Goal: Information Seeking & Learning: Learn about a topic

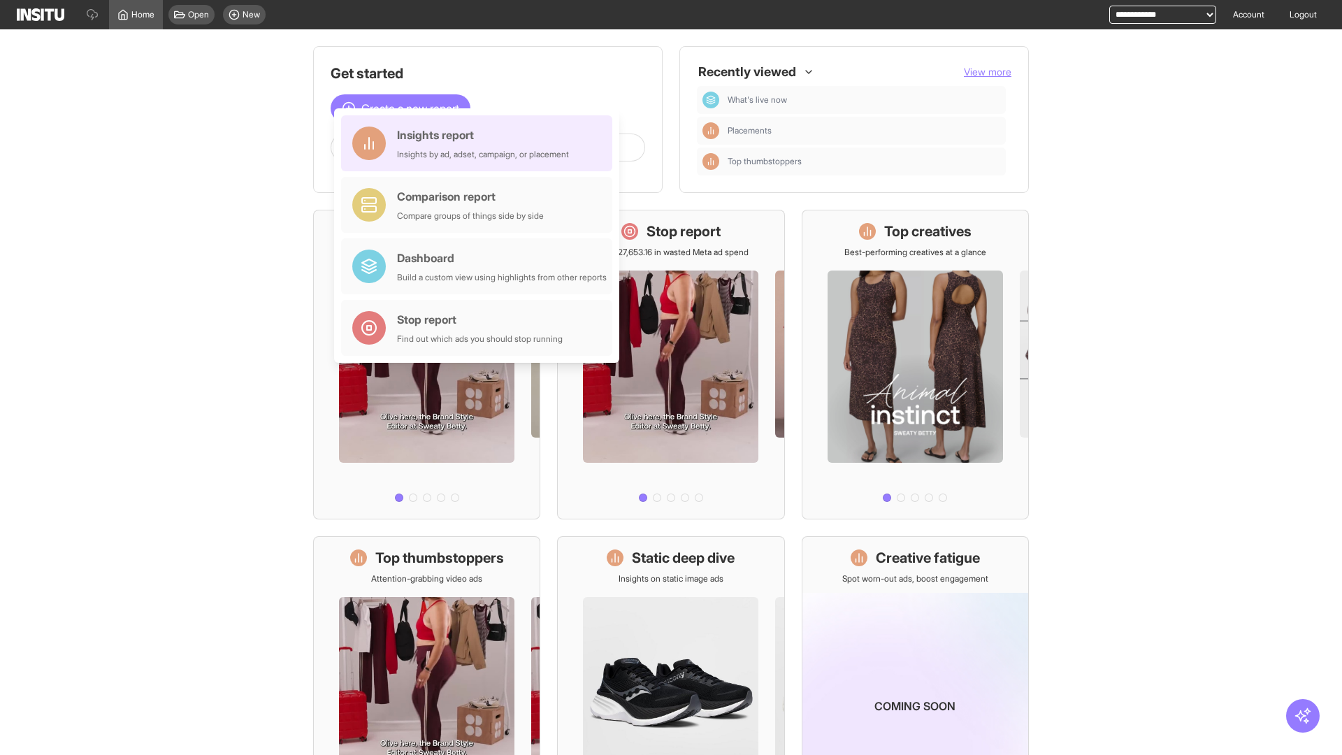
click at [480, 143] on div "Insights report Insights by ad, adset, campaign, or placement" at bounding box center [483, 144] width 172 height 34
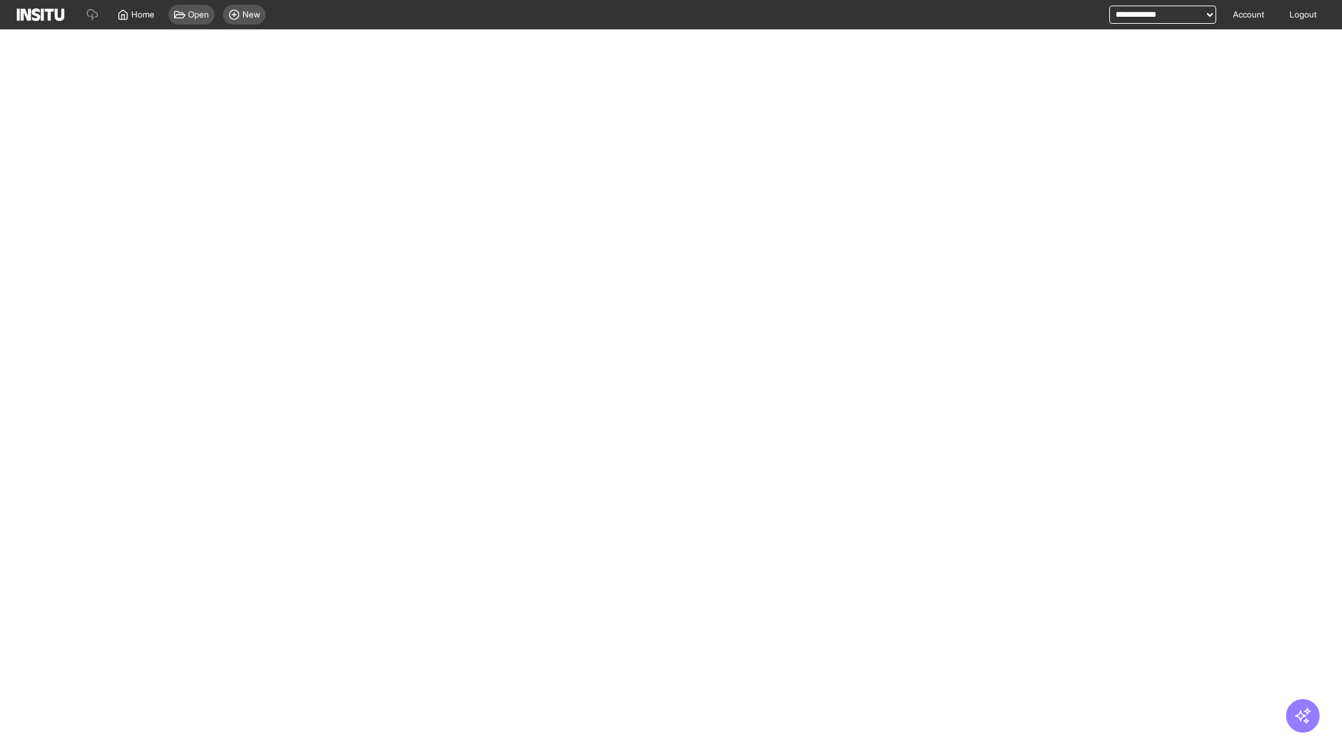
select select "**"
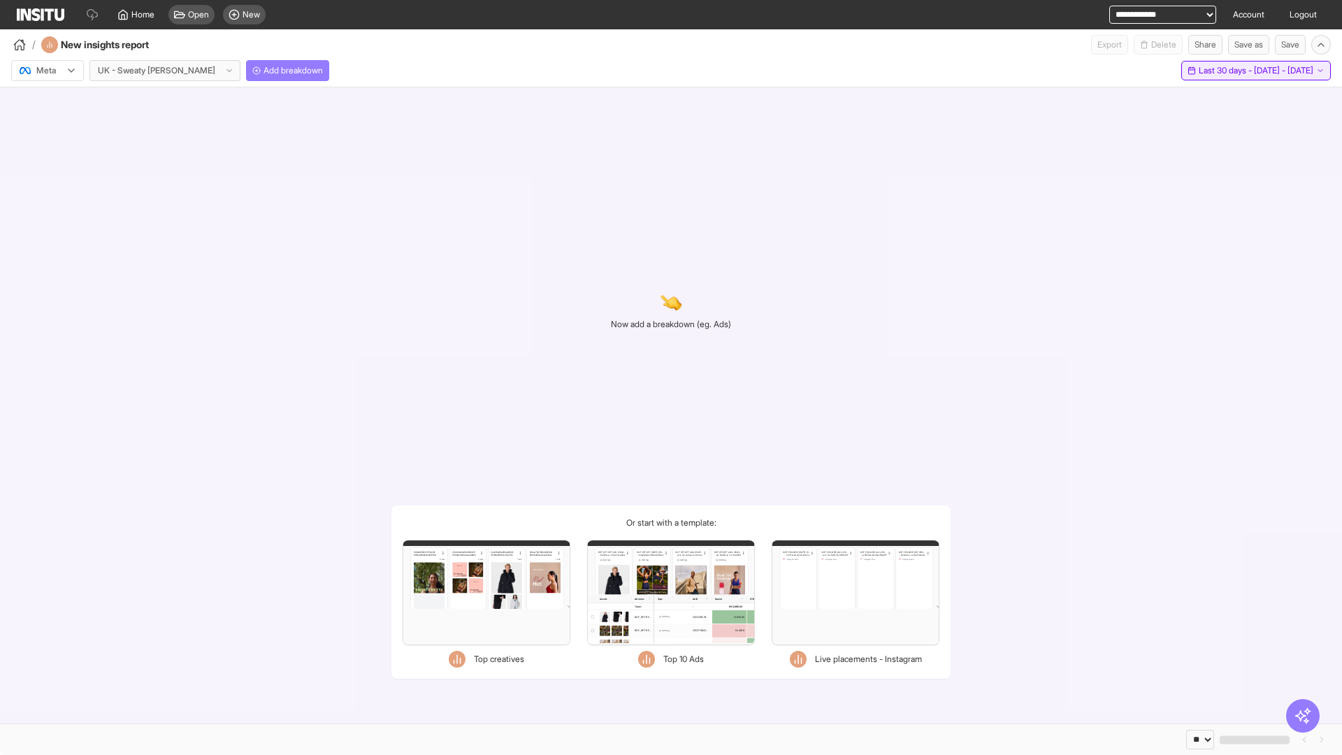
click at [1227, 71] on span "Last 30 days - [DATE] - [DATE]" at bounding box center [1256, 70] width 115 height 11
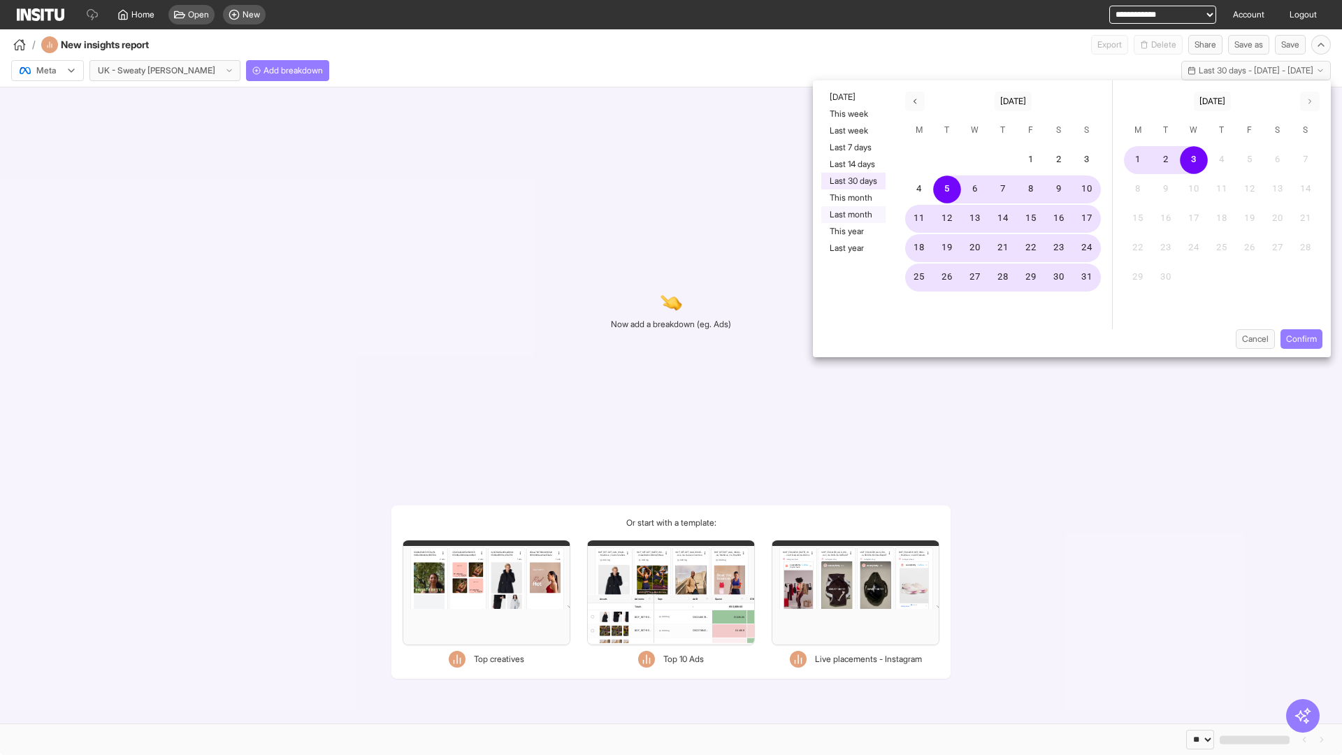
click at [852, 215] on button "Last month" at bounding box center [853, 214] width 64 height 17
